Goal: Find specific page/section: Find specific page/section

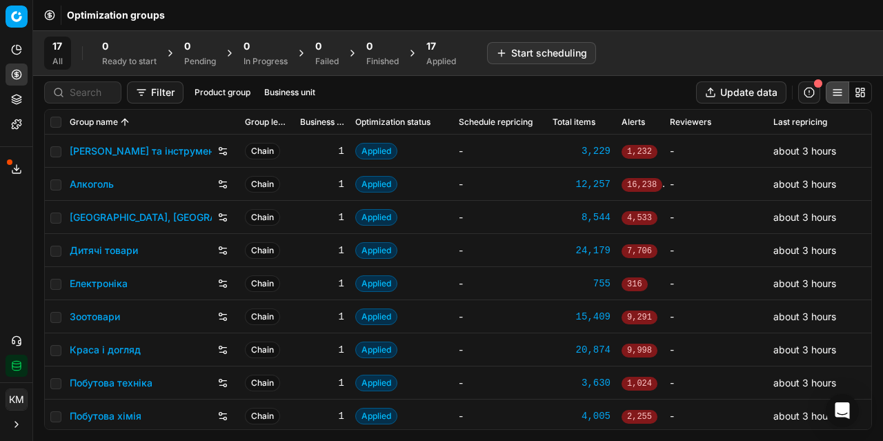
click at [86, 185] on link "Алкоголь" at bounding box center [92, 184] width 44 height 14
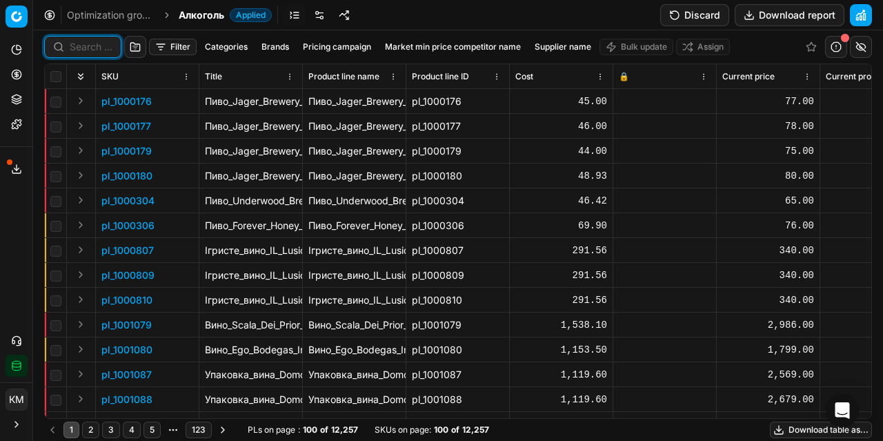
click at [83, 49] on input at bounding box center [91, 47] width 43 height 14
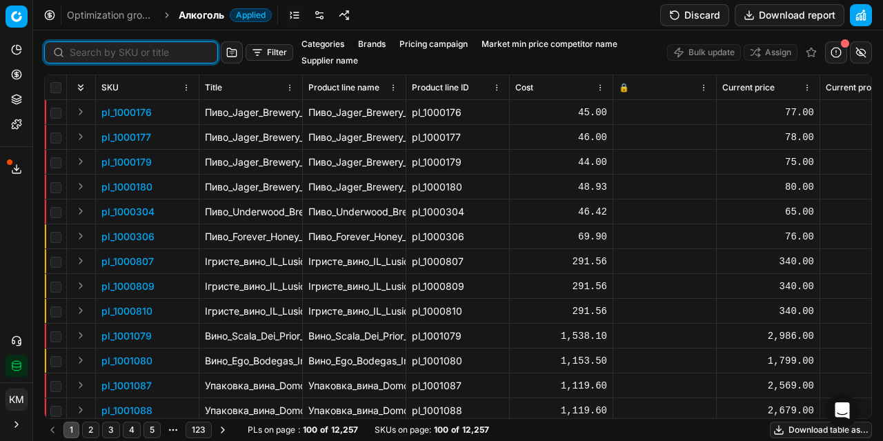
paste input "418891"
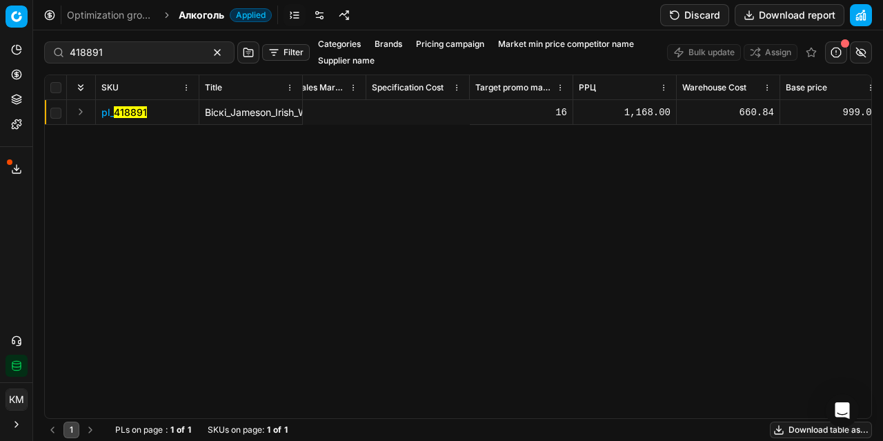
scroll to position [0, 8762]
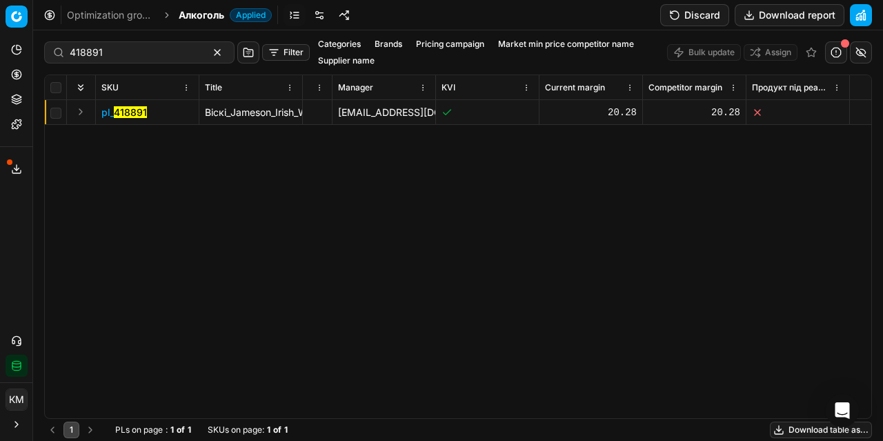
click at [128, 116] on mark "418891" at bounding box center [130, 112] width 33 height 12
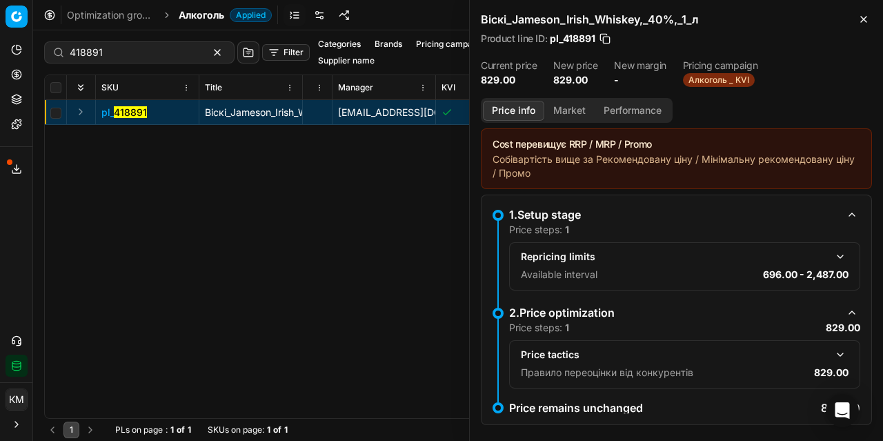
scroll to position [15, 0]
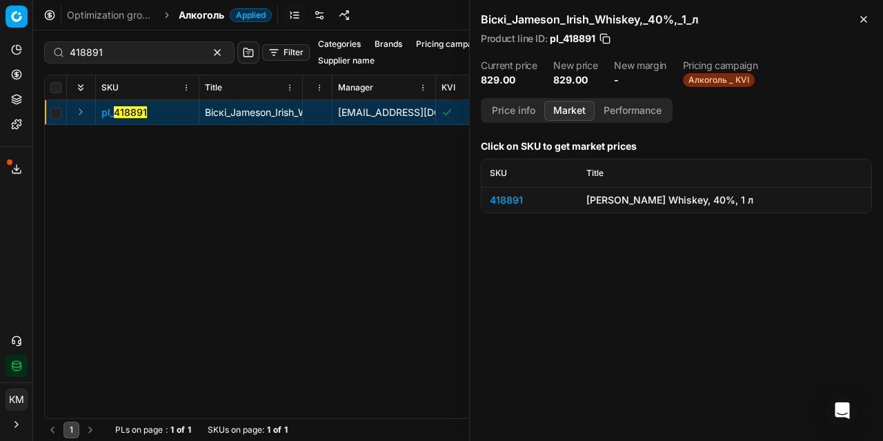
click at [572, 105] on button "Market" at bounding box center [569, 111] width 50 height 20
click at [624, 203] on div "[PERSON_NAME] Whiskey, 40%, 1 л" at bounding box center [724, 200] width 277 height 14
click at [510, 197] on div "418891" at bounding box center [530, 200] width 80 height 14
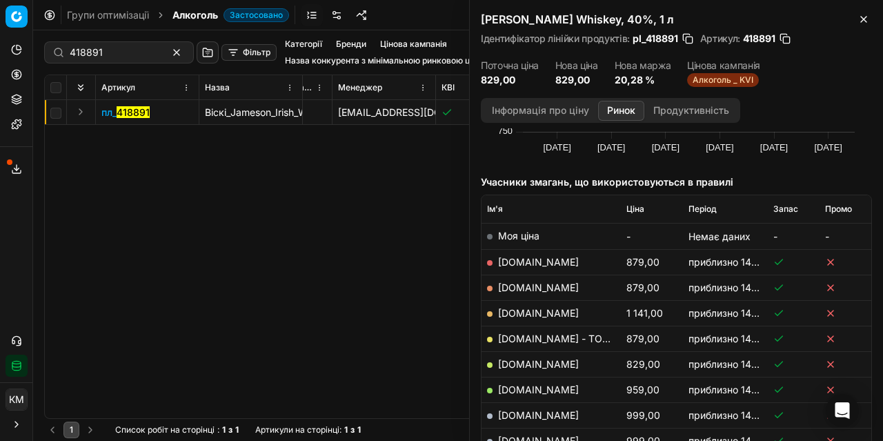
scroll to position [0, 0]
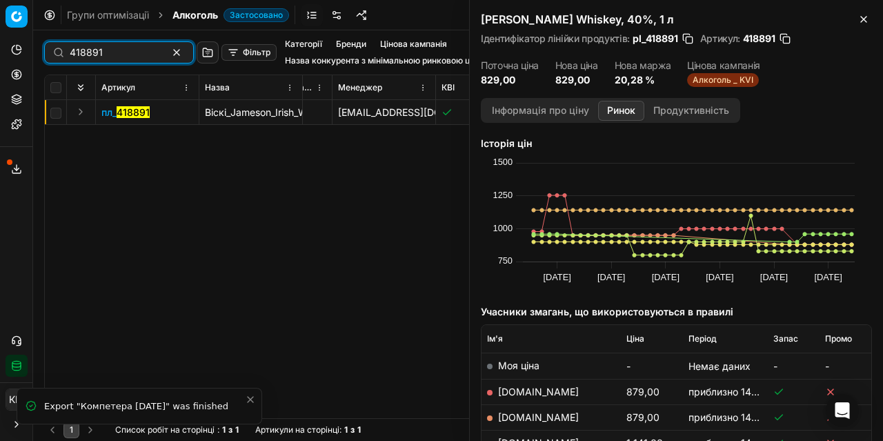
drag, startPoint x: 108, startPoint y: 57, endPoint x: 41, endPoint y: 58, distance: 66.2
click at [41, 58] on div "418891 Фільтр Категорії Бренди Цінова кампанія Назва конкурента з мінімальною р…" at bounding box center [458, 235] width 850 height 410
paste input "83629"
type input "483629"
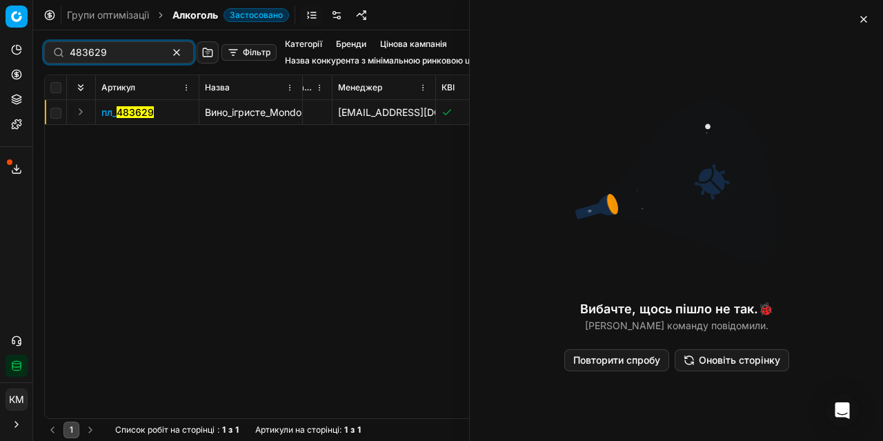
click at [125, 110] on font "483629" at bounding box center [135, 112] width 37 height 12
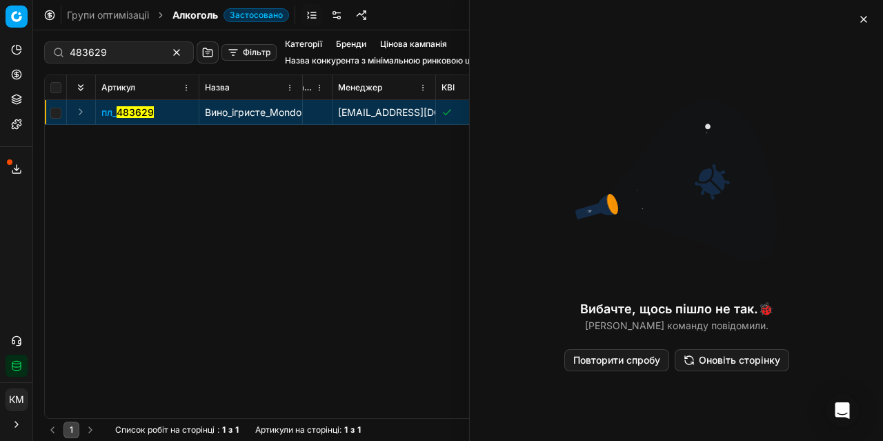
click at [630, 357] on font "Повторити спробу" at bounding box center [616, 360] width 87 height 12
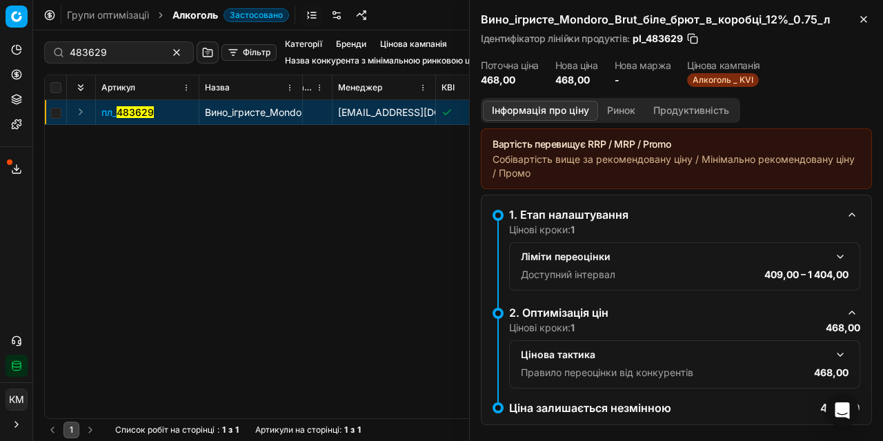
click at [620, 111] on font "Ринок" at bounding box center [621, 110] width 28 height 12
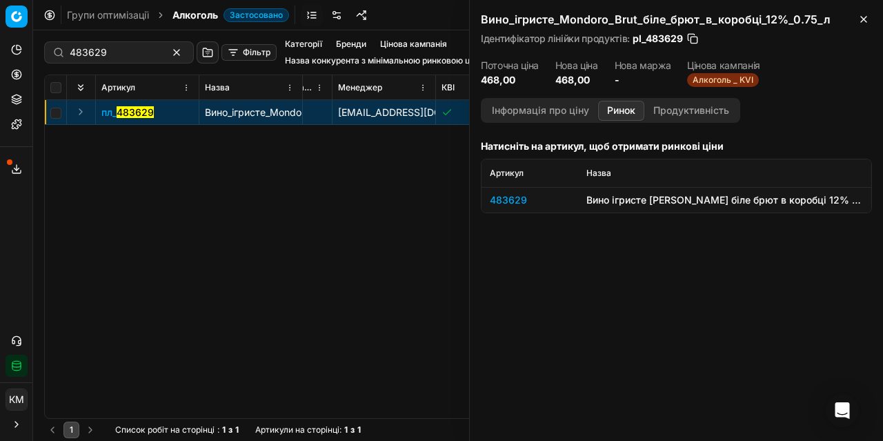
click at [506, 198] on font "483629" at bounding box center [508, 200] width 37 height 12
